Goal: Find specific page/section: Find specific page/section

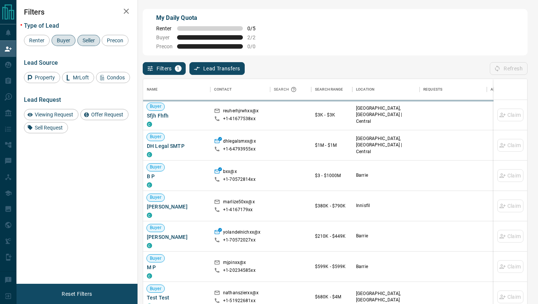
scroll to position [231, 384]
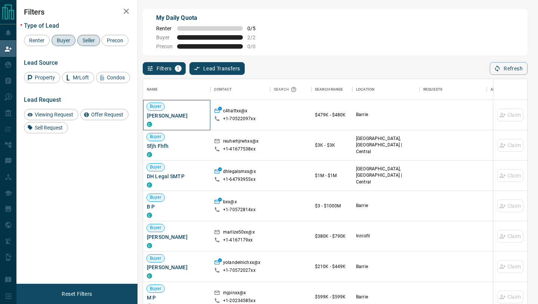
click at [182, 115] on span "Chad Hatton" at bounding box center [177, 115] width 60 height 7
click at [169, 115] on span "Chad Hatton" at bounding box center [177, 115] width 60 height 7
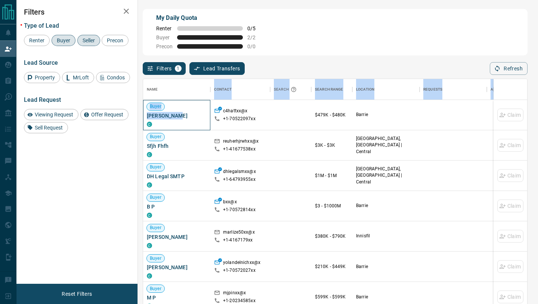
drag, startPoint x: 176, startPoint y: 115, endPoint x: 139, endPoint y: 114, distance: 37.4
click at [139, 114] on div "My Daily Quota Renter 0 / 5 Buyer 2 / 2 Precon 0 / 0 Filters 1 Lead Transfers 0…" at bounding box center [277, 129] width 522 height 258
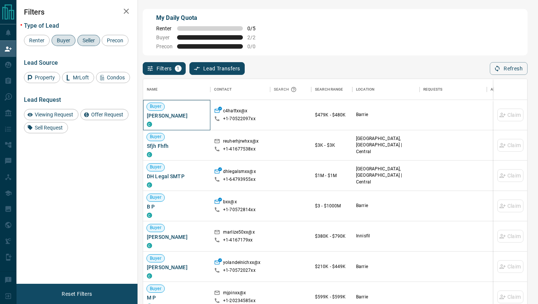
click at [167, 119] on span "Chad Hatton" at bounding box center [177, 115] width 60 height 7
drag, startPoint x: 178, startPoint y: 117, endPoint x: 147, endPoint y: 116, distance: 31.5
click at [147, 116] on span "Chad Hatton" at bounding box center [177, 115] width 60 height 7
copy span "Chad Hatton"
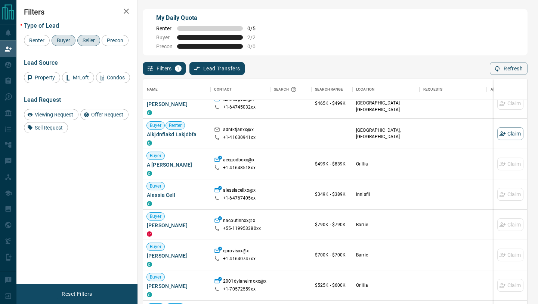
scroll to position [404, 0]
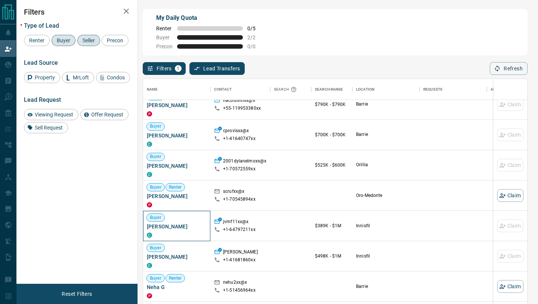
drag, startPoint x: 184, startPoint y: 227, endPoint x: 145, endPoint y: 225, distance: 38.9
click at [145, 225] on div "Buyer Juliana Falcao C" at bounding box center [176, 225] width 67 height 30
copy span "Juliana Falcao"
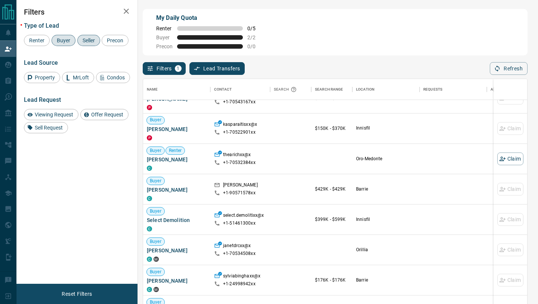
scroll to position [7, 0]
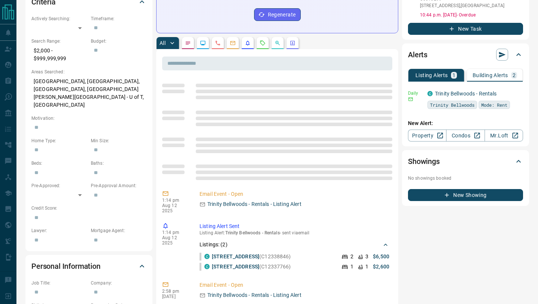
scroll to position [821, 0]
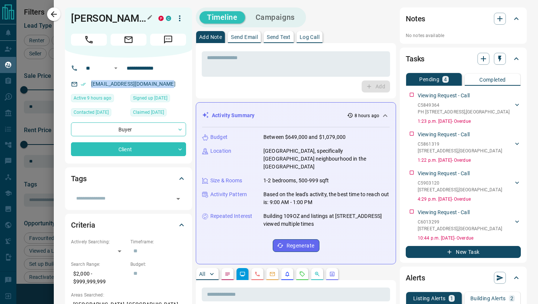
scroll to position [237, 397]
click at [56, 15] on icon "button" at bounding box center [53, 14] width 9 height 9
